Goal: Navigation & Orientation: Find specific page/section

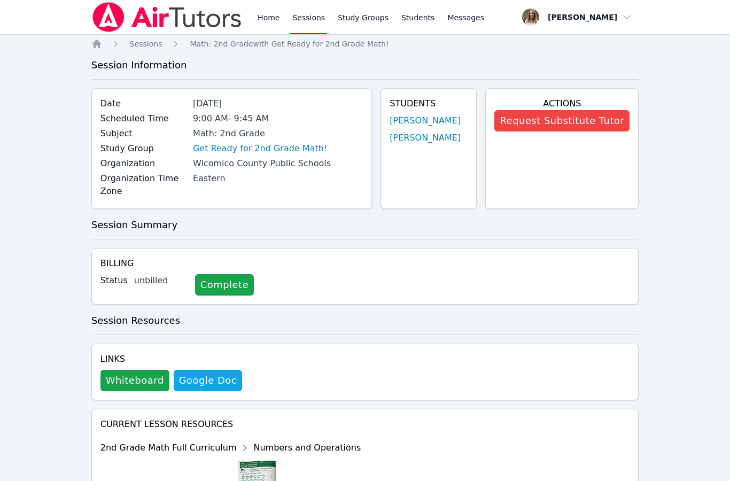
click at [268, 14] on link "Home" at bounding box center [268, 17] width 26 height 34
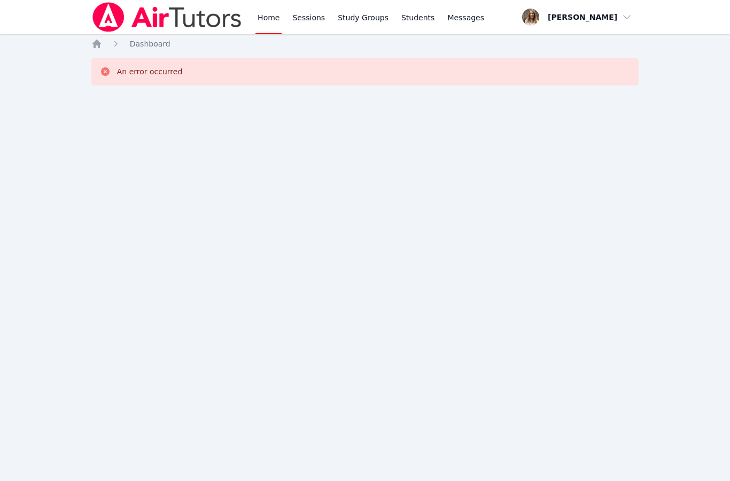
click at [267, 18] on link "Home" at bounding box center [268, 17] width 26 height 34
click at [307, 21] on link "Sessions" at bounding box center [308, 17] width 37 height 34
